Goal: Information Seeking & Learning: Learn about a topic

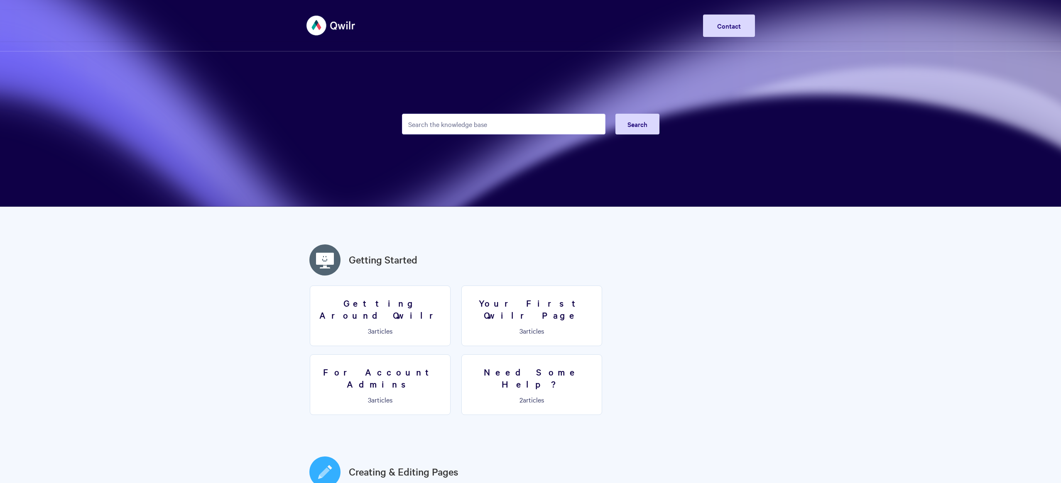
click at [468, 121] on input "Search the knowledge base" at bounding box center [503, 124] width 203 height 21
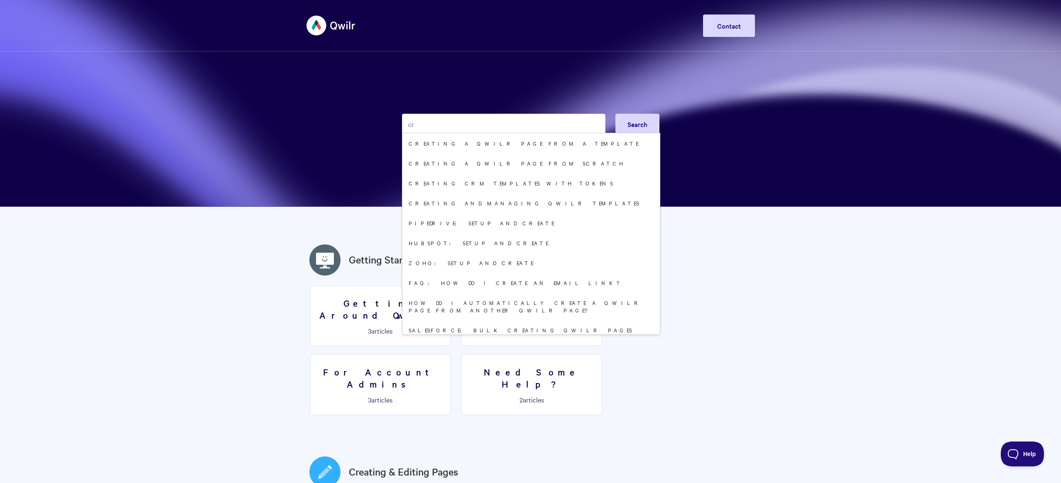
type input "c"
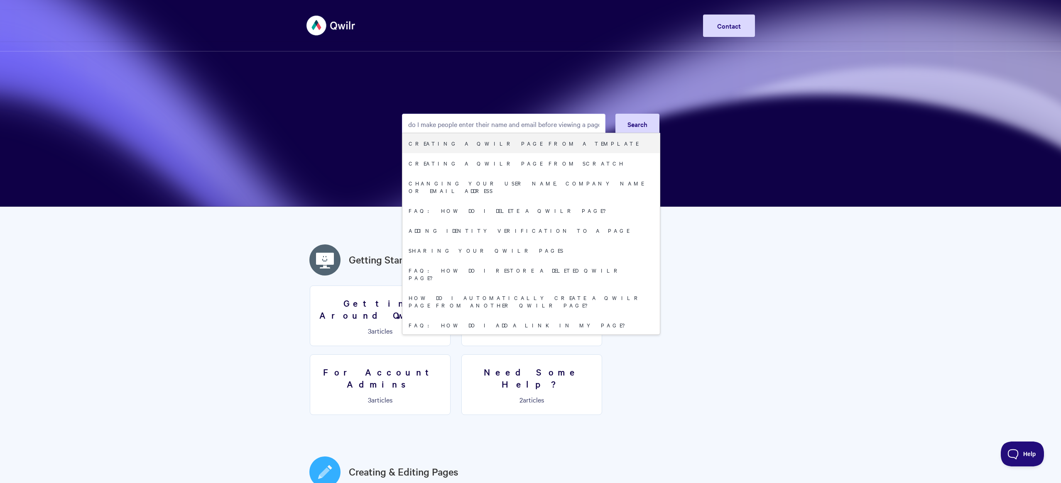
type input "how do I make people enter their name and email before viewing a page"
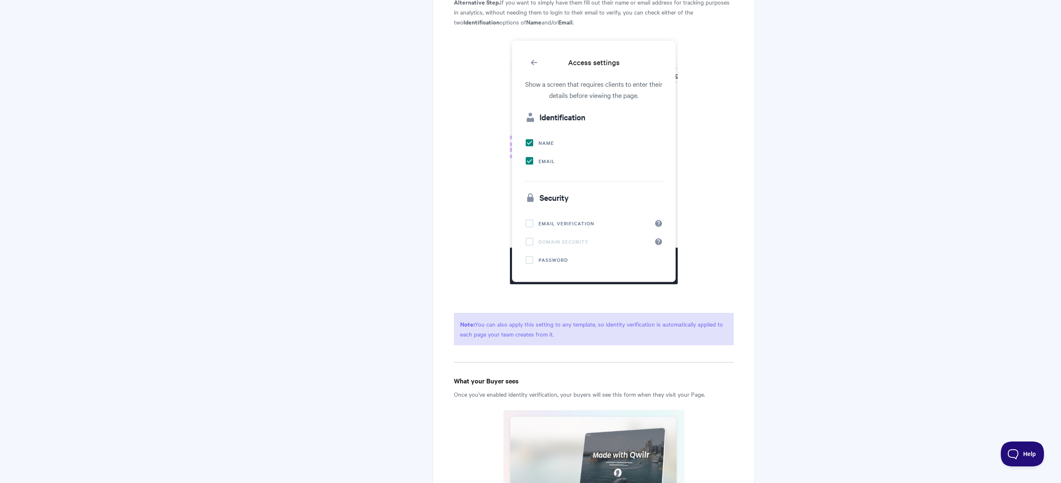
scroll to position [1518, 0]
